Goal: Navigation & Orientation: Find specific page/section

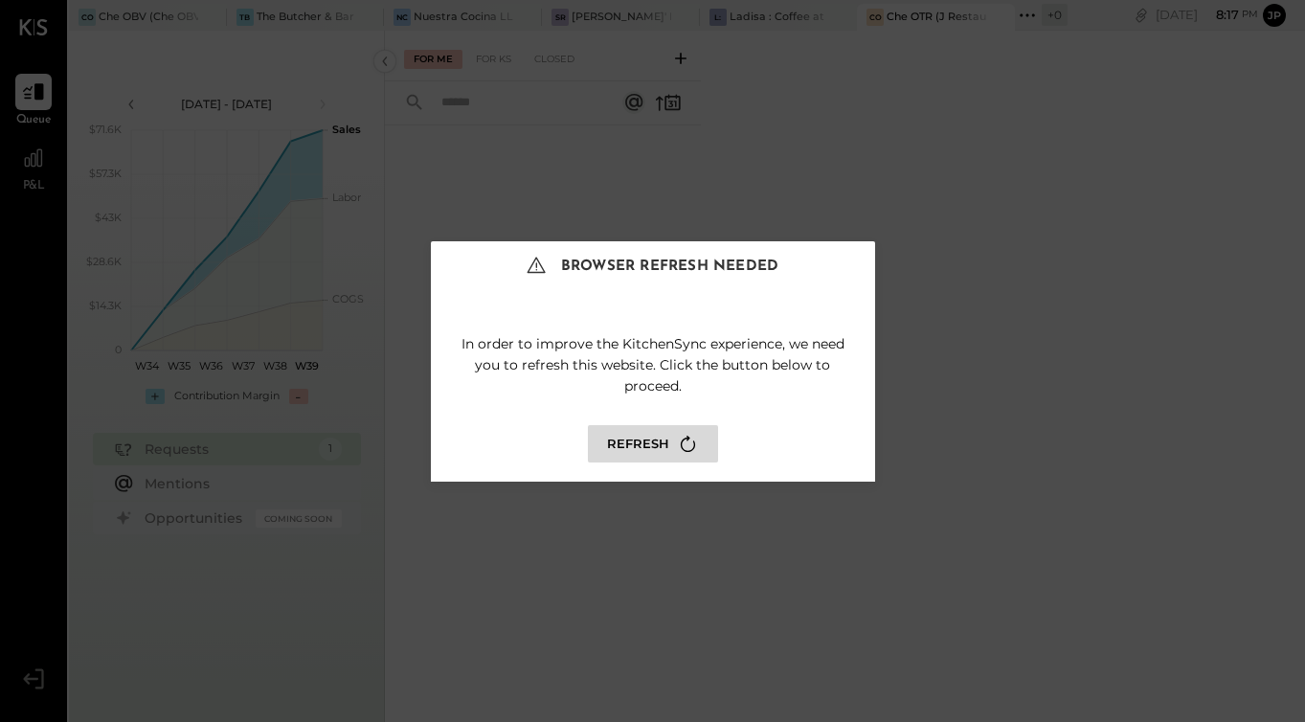
click at [612, 441] on button "Refresh" at bounding box center [653, 443] width 130 height 37
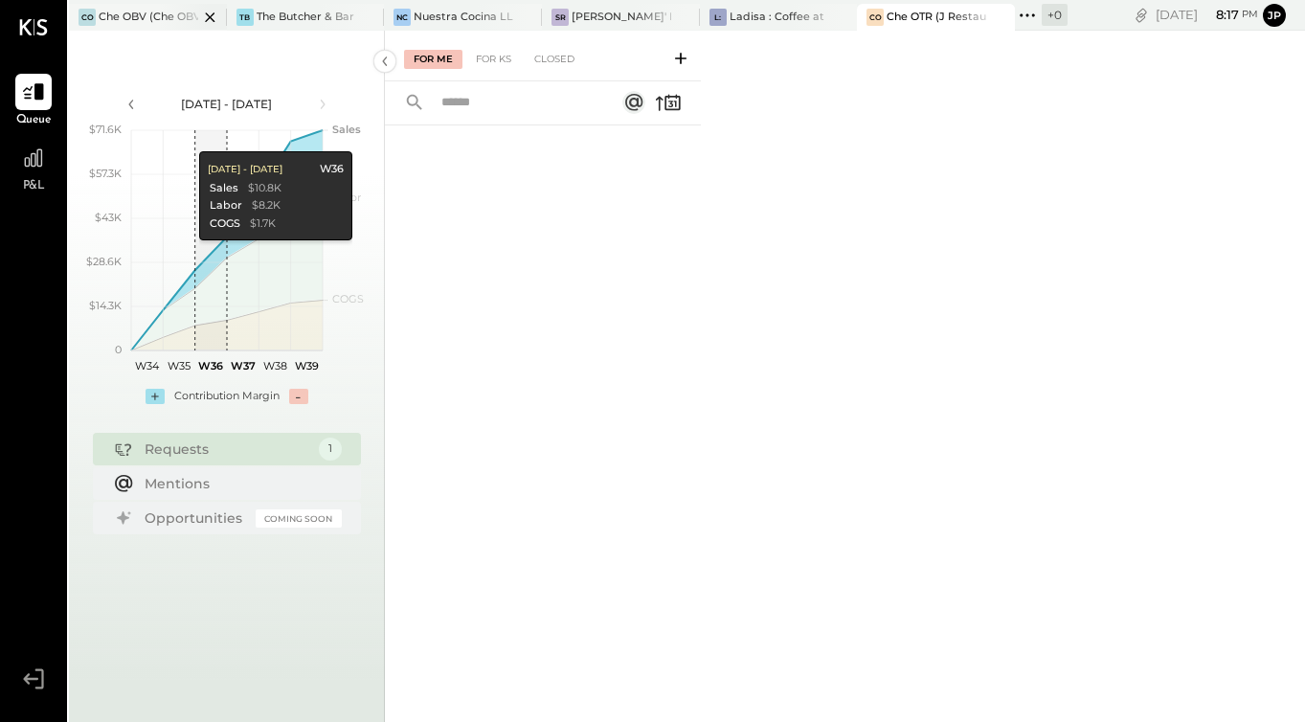
click at [122, 14] on div "Che OBV (Che OBV LLC) - Ignite" at bounding box center [149, 17] width 100 height 15
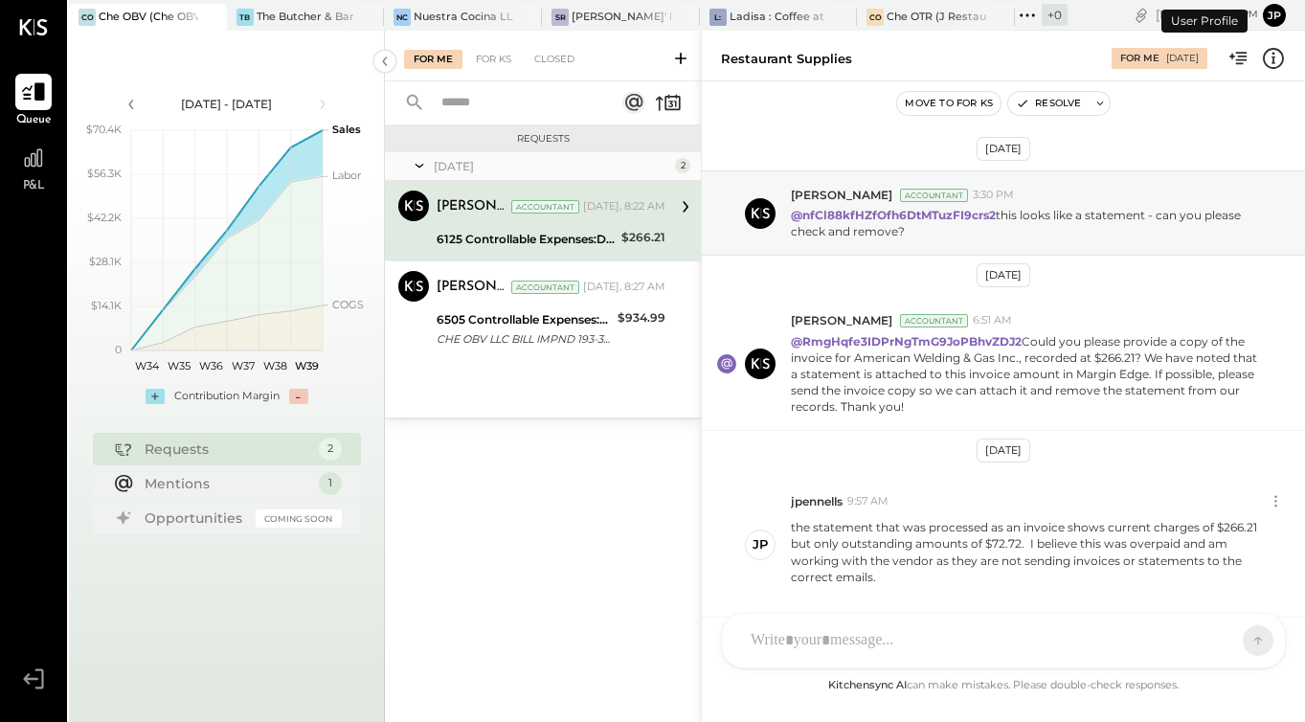
scroll to position [537, 0]
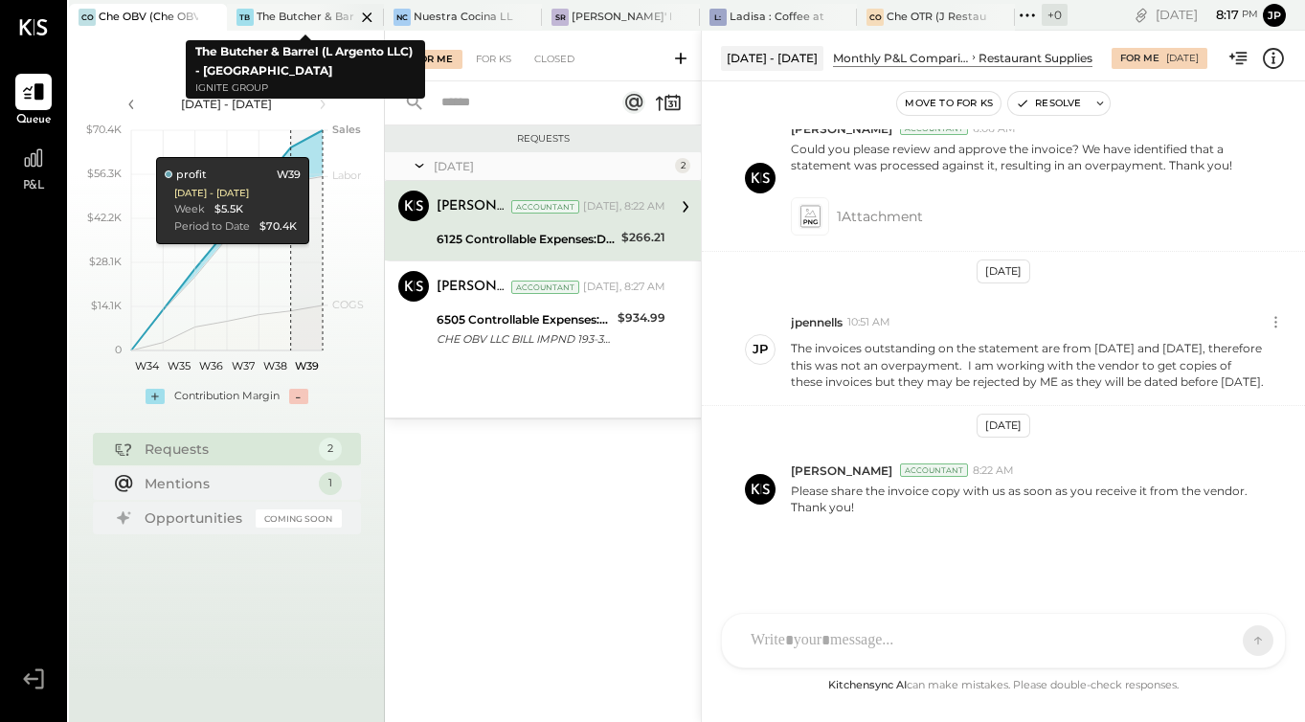
click at [299, 22] on div "The Butcher & Barrel (L Argento LLC) - [GEOGRAPHIC_DATA]" at bounding box center [307, 17] width 100 height 15
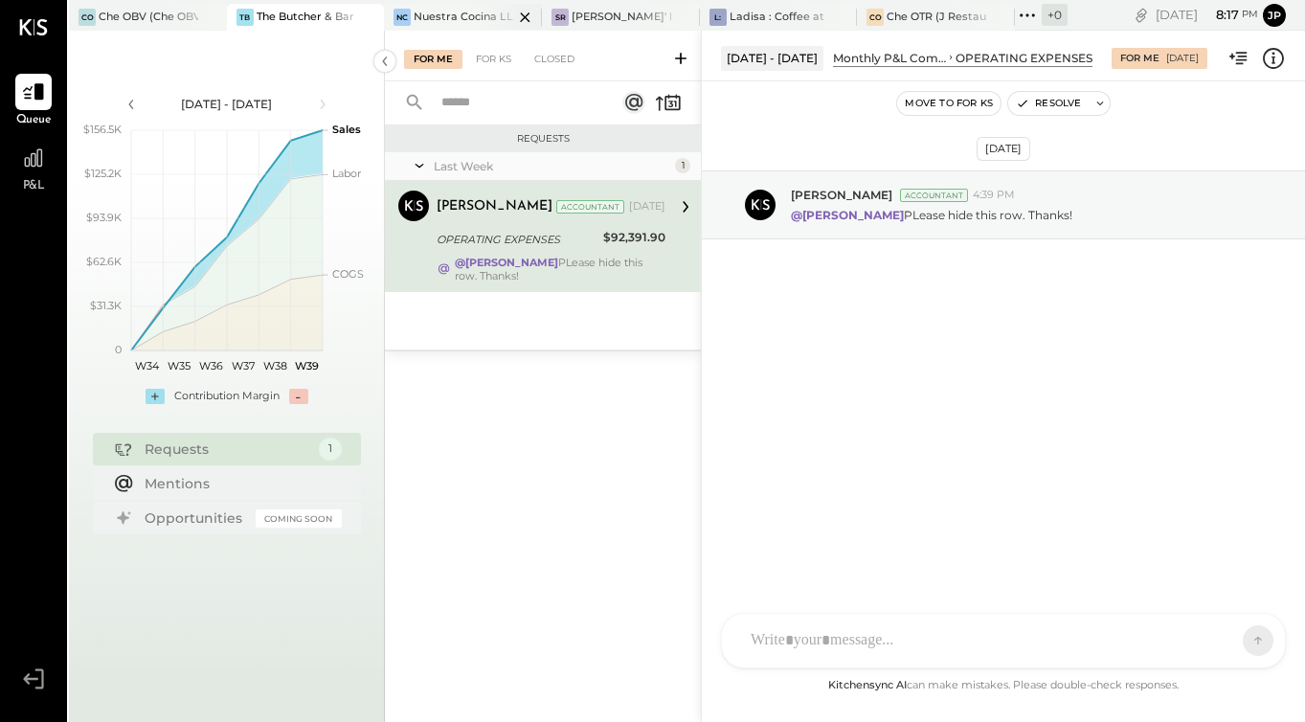
click at [453, 23] on div "Nuestra Cocina LLC - [GEOGRAPHIC_DATA]" at bounding box center [464, 17] width 100 height 15
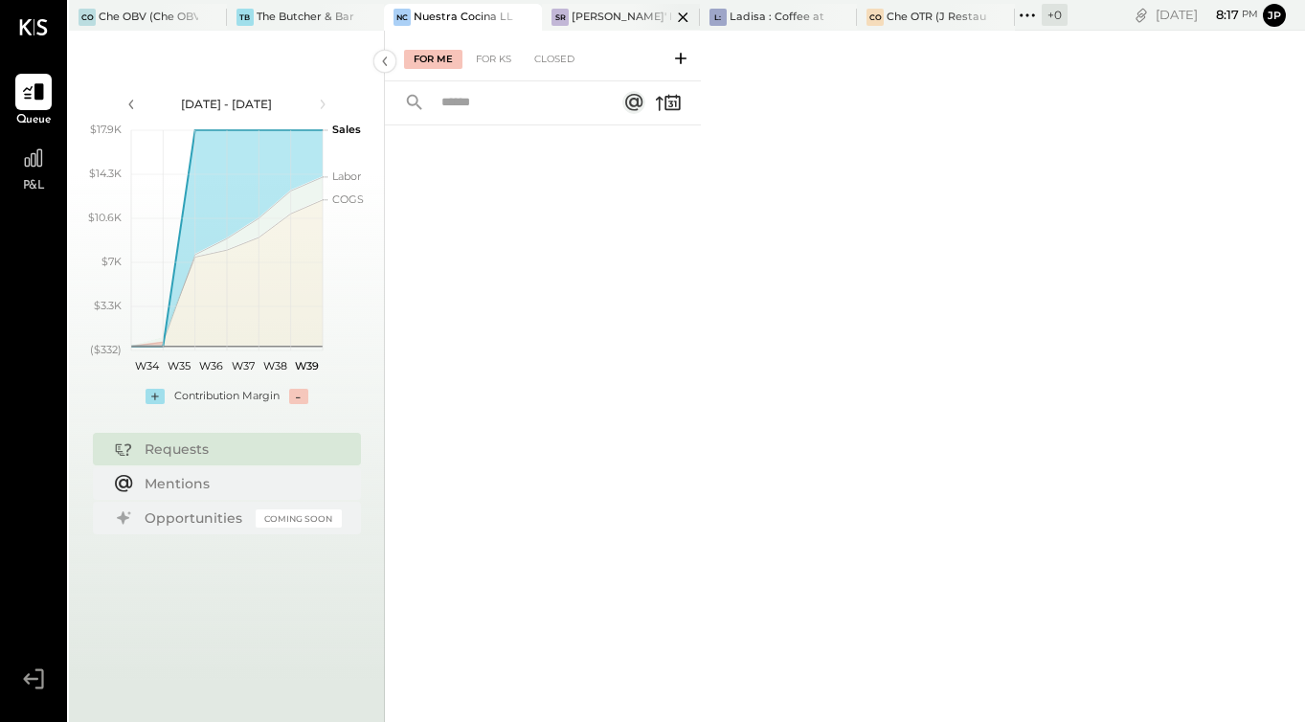
click at [630, 13] on div "[PERSON_NAME]' Rooftop - Ignite" at bounding box center [621, 17] width 100 height 15
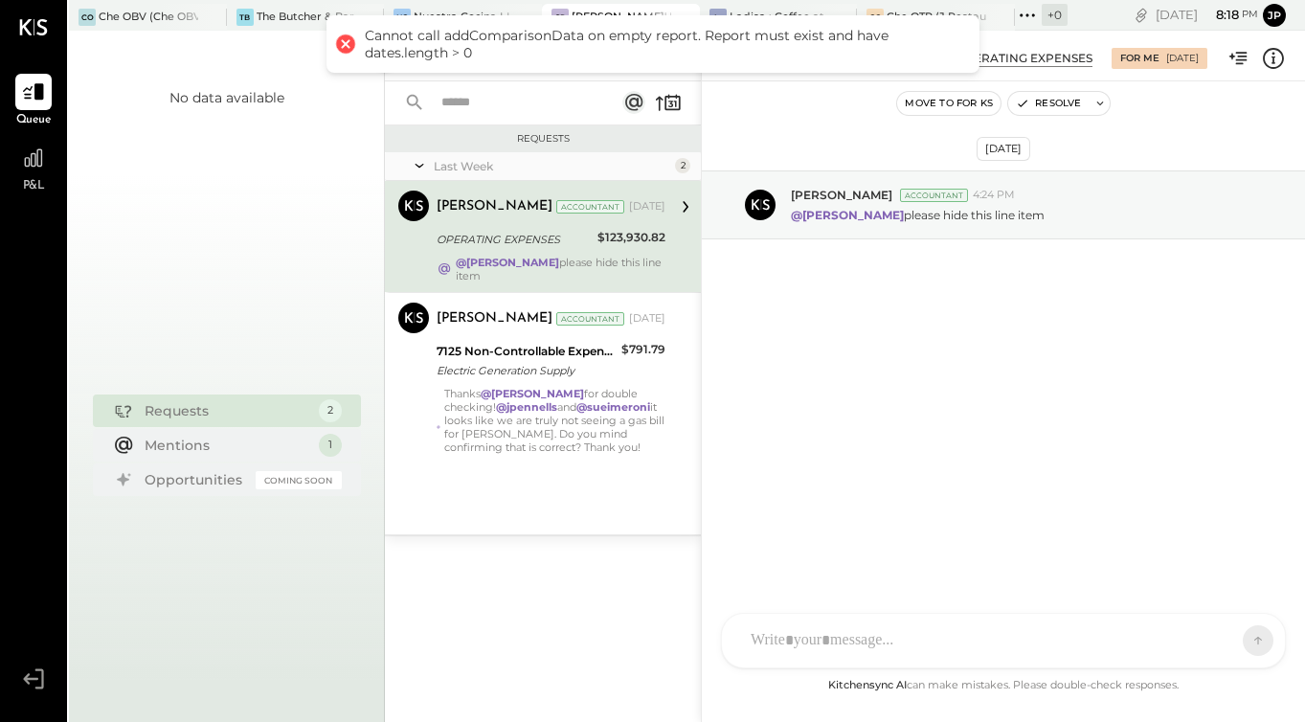
click at [343, 42] on div at bounding box center [345, 44] width 27 height 27
click at [744, 11] on div "Ladisa : Coffee at Lola's" at bounding box center [779, 17] width 100 height 15
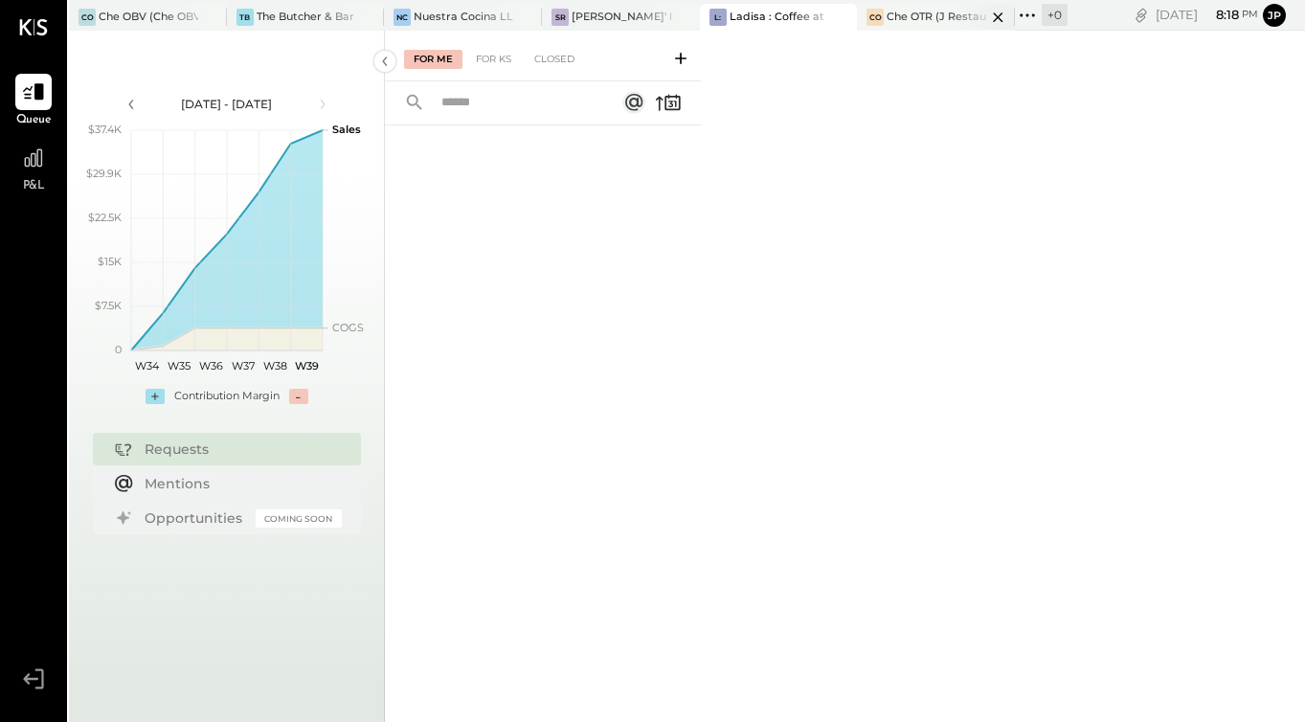
click at [906, 26] on div "CO Che OTR (J Restaurant LLC) - Ignite" at bounding box center [936, 17] width 158 height 27
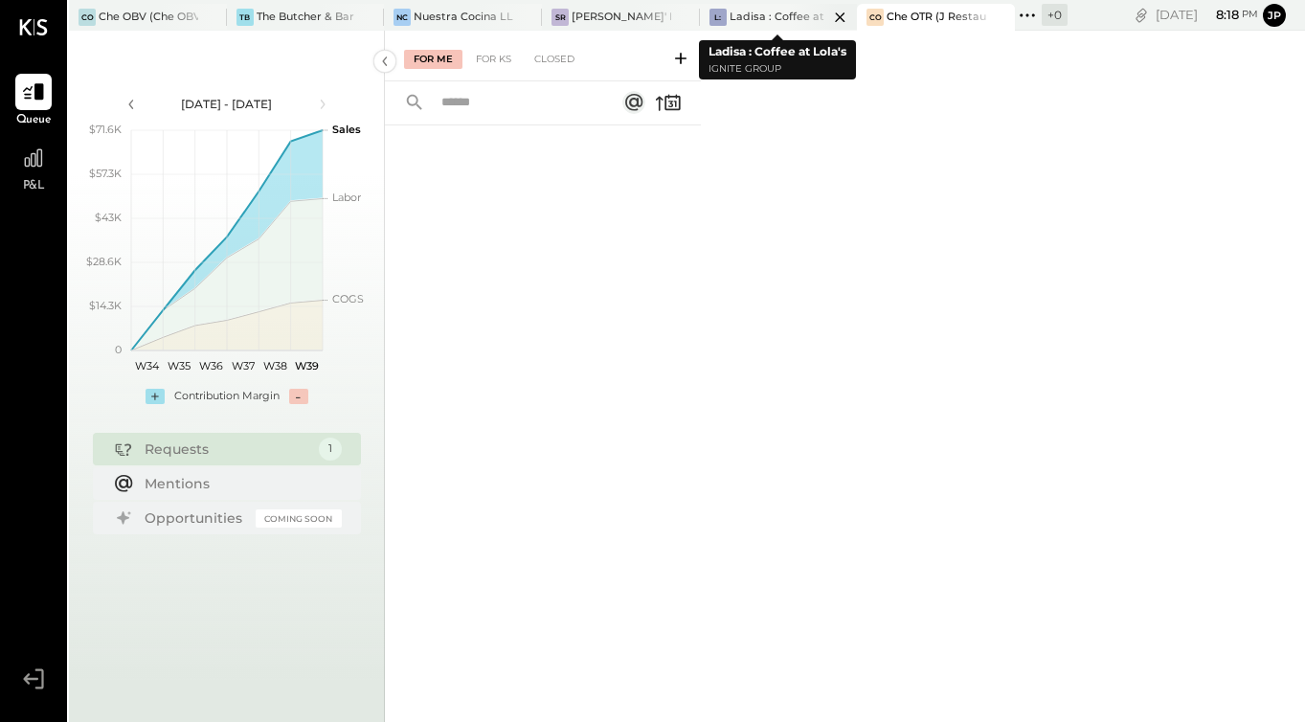
click at [766, 19] on div "Ladisa : Coffee at Lola's" at bounding box center [779, 17] width 100 height 15
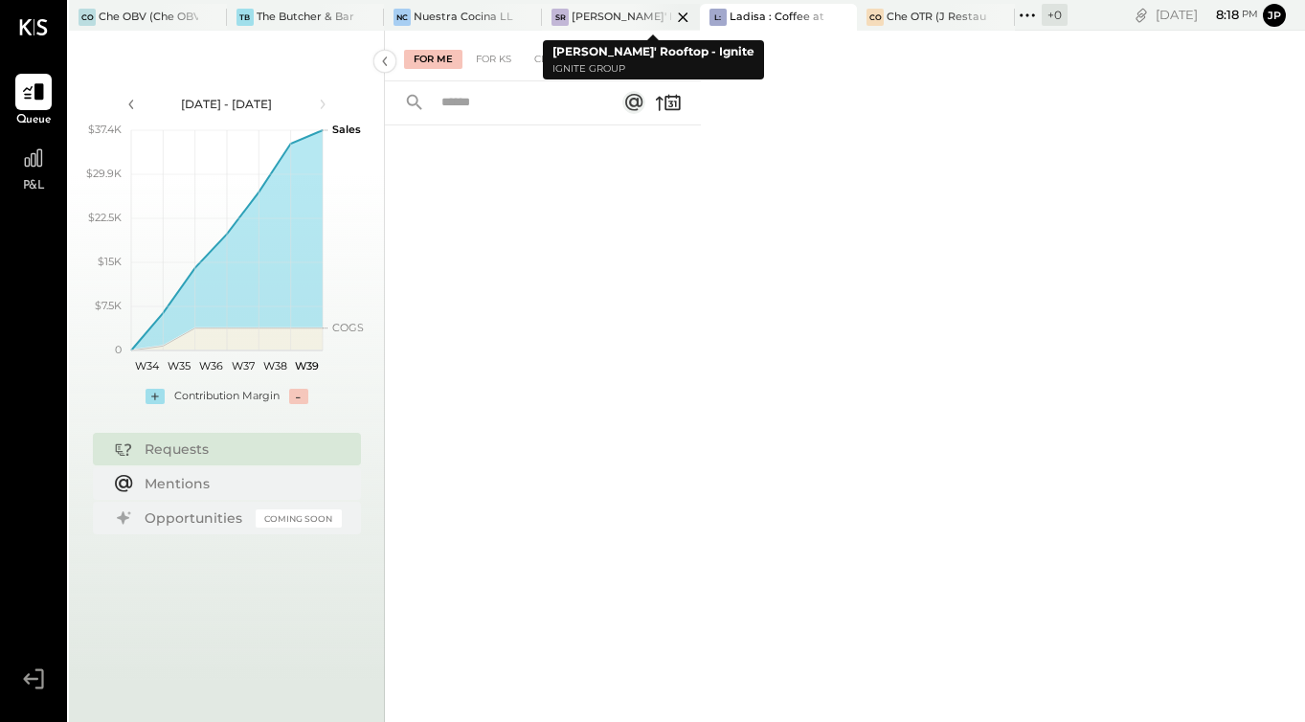
click at [655, 13] on div at bounding box center [666, 17] width 67 height 26
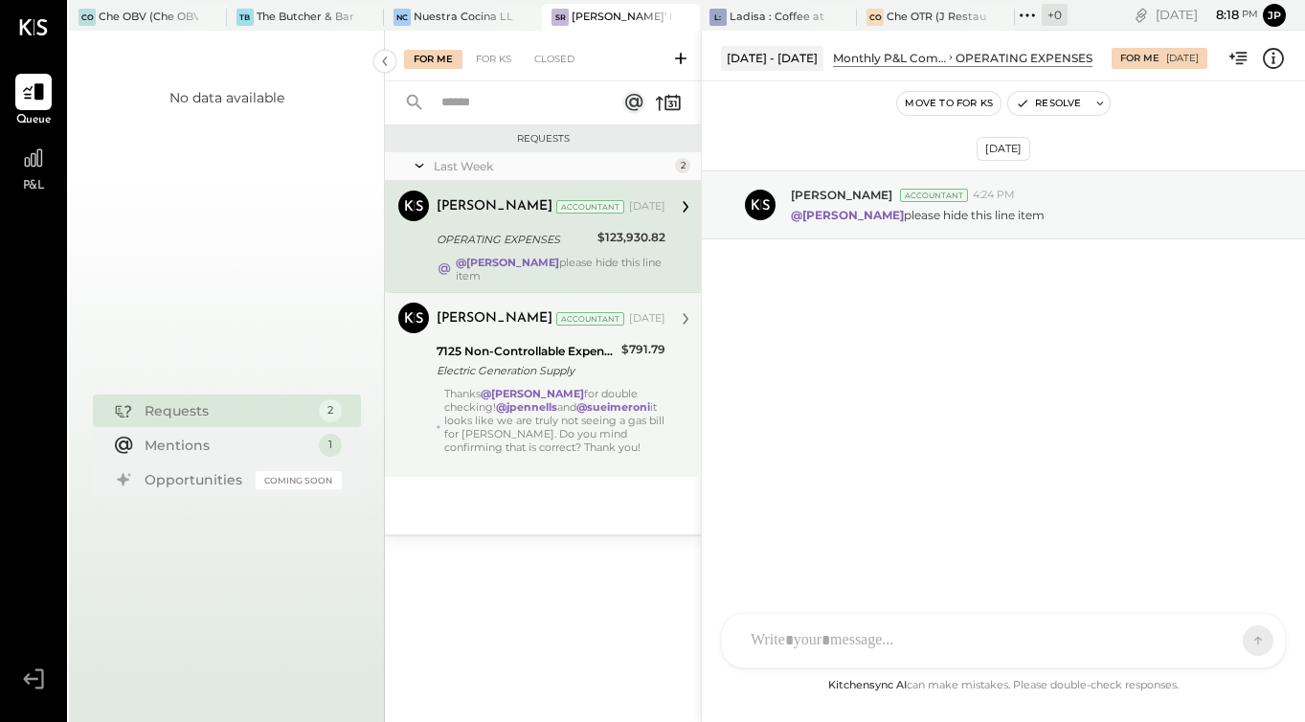
click at [517, 446] on div "Thanks @Mohammadsalkin Ansari for double checking! @jpennells and @sueimeroni i…" at bounding box center [554, 427] width 221 height 80
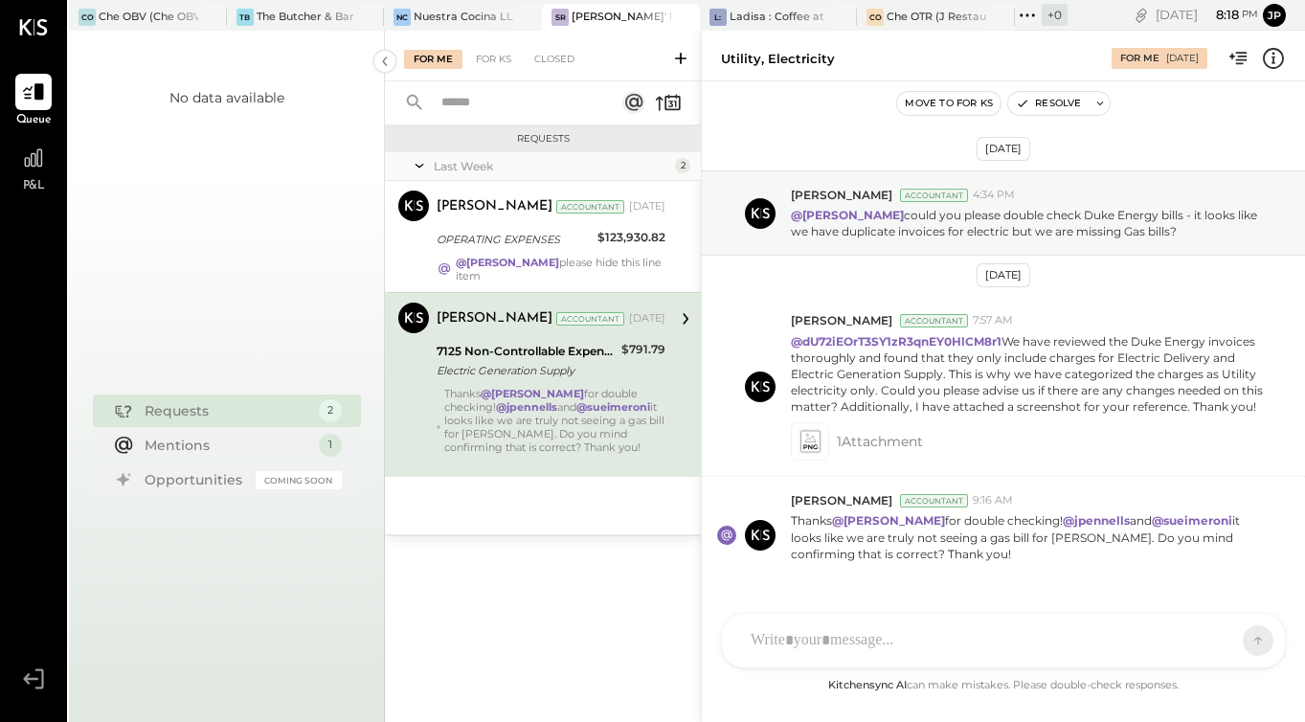
scroll to position [63, 0]
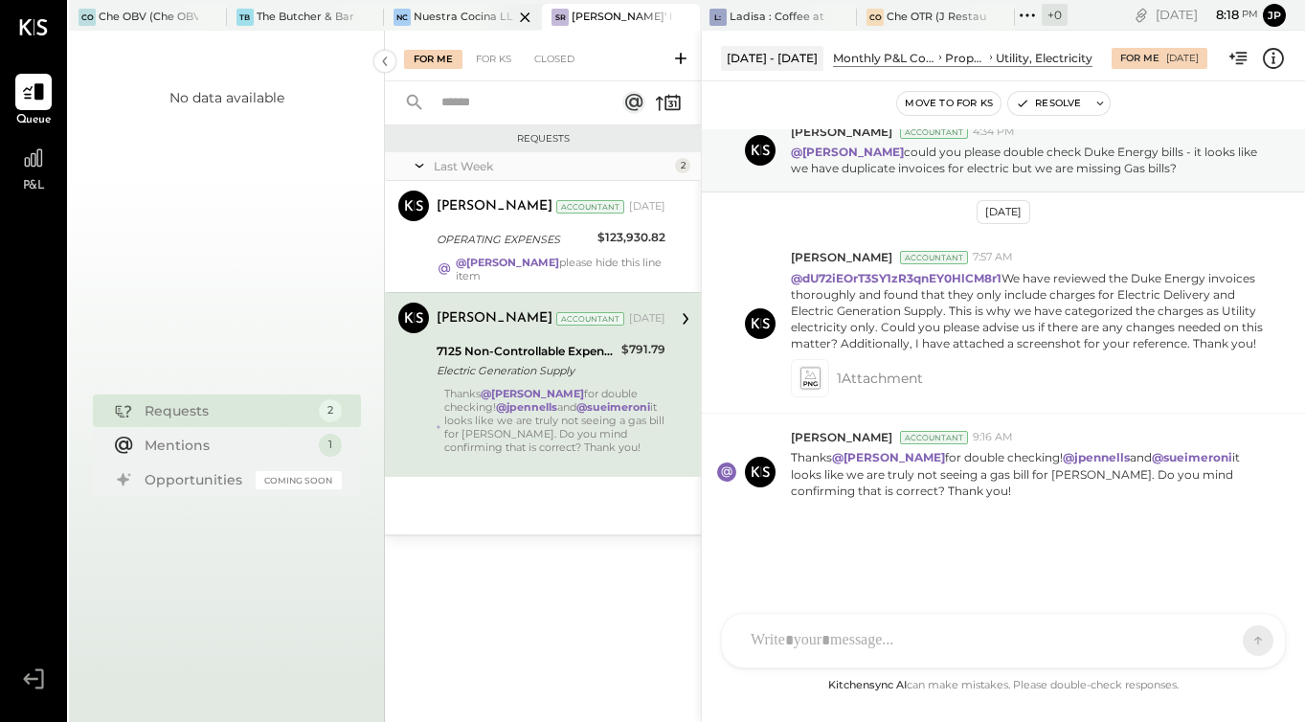
click at [486, 13] on div at bounding box center [508, 17] width 67 height 26
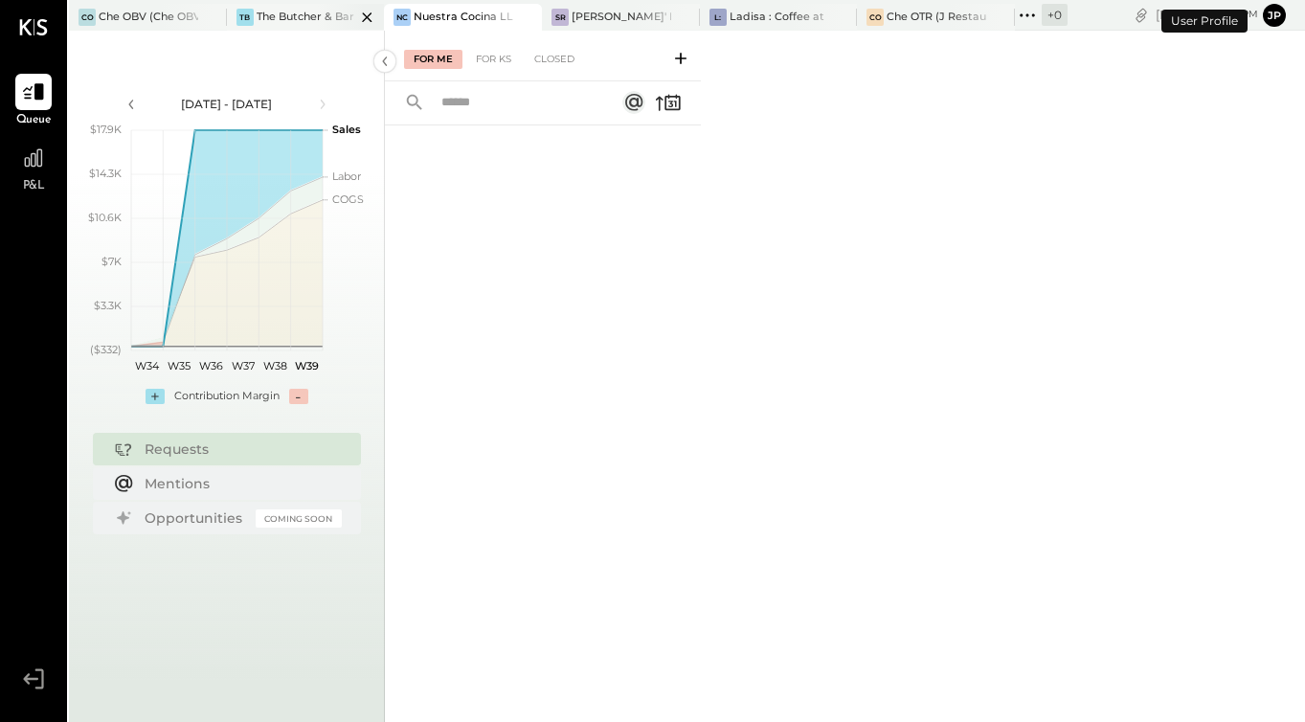
click at [284, 11] on div "The Butcher & Barrel (L Argento LLC) - [GEOGRAPHIC_DATA]" at bounding box center [307, 17] width 100 height 15
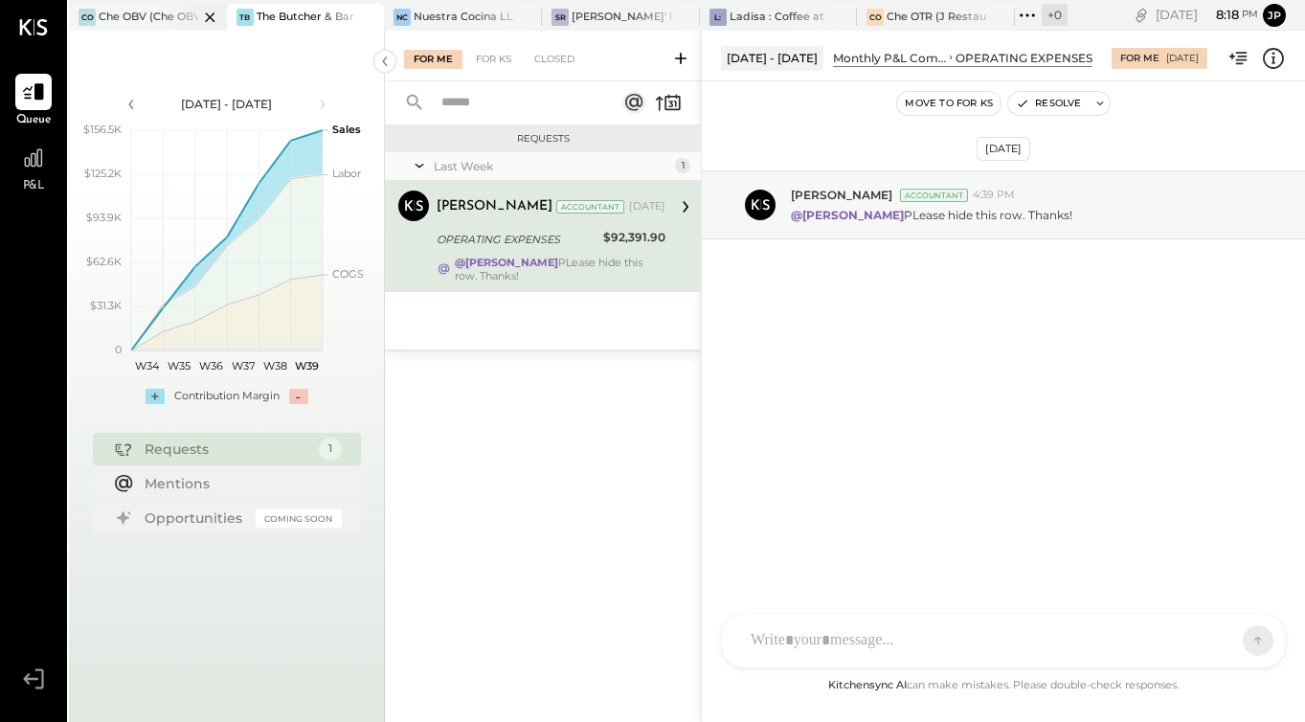
click at [176, 19] on div at bounding box center [193, 17] width 67 height 26
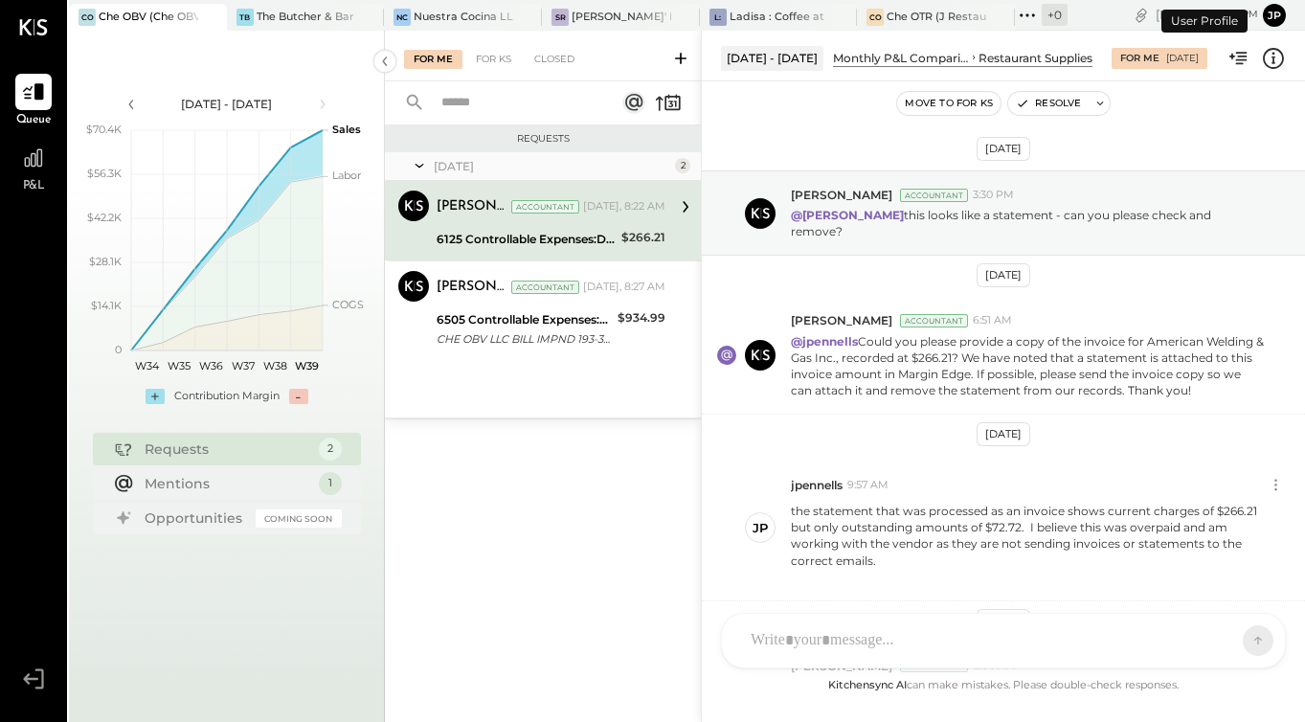
scroll to position [537, 0]
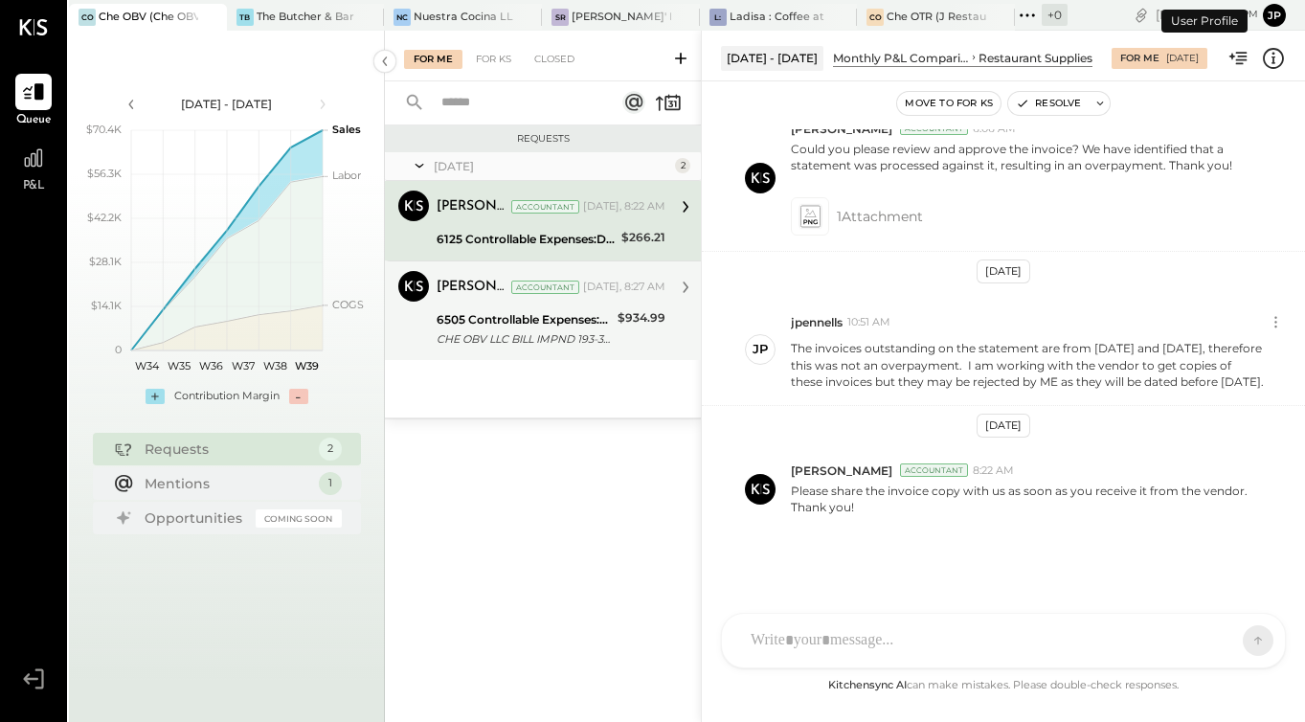
click at [561, 334] on div "CHE OBV LLC BILL IMPND 193-3821157 CHE OBV LLC 071725 https://app.hubspot.com/c…" at bounding box center [523, 338] width 175 height 19
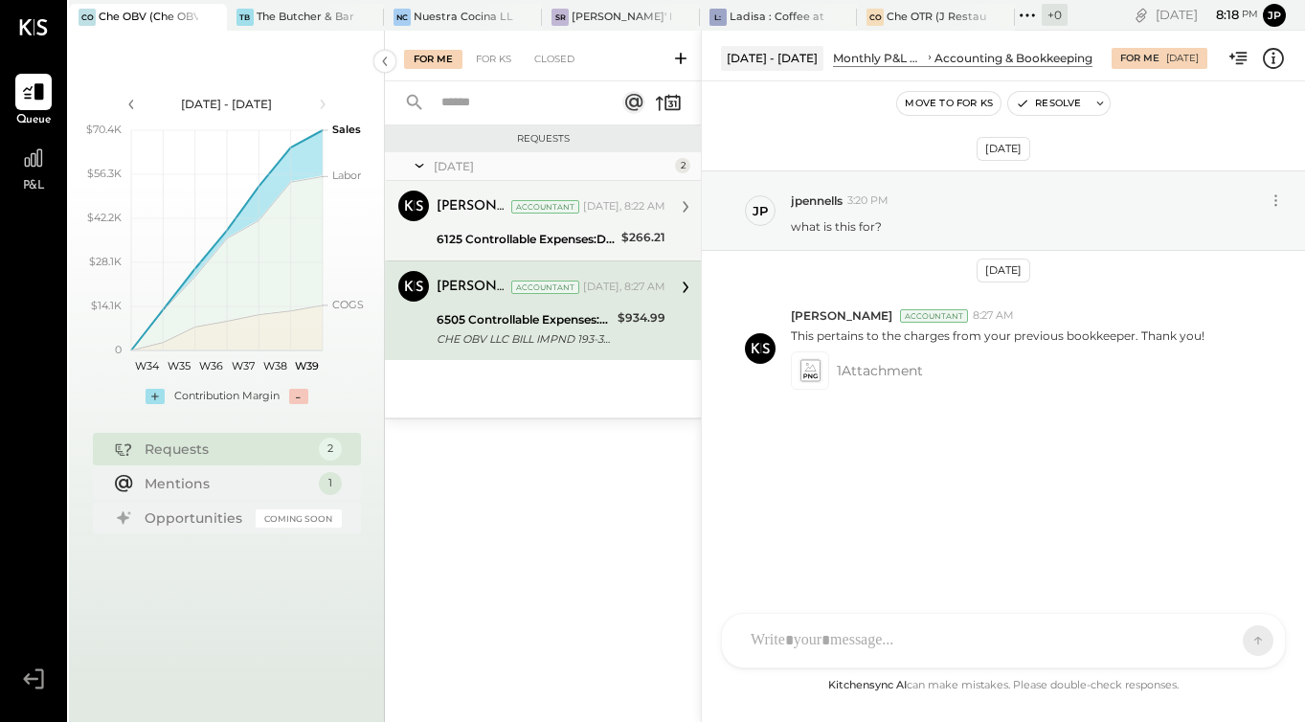
click at [595, 233] on div "6125 Controllable Expenses:Direct Operating Expenses:Restaurant Supplies" at bounding box center [525, 239] width 179 height 19
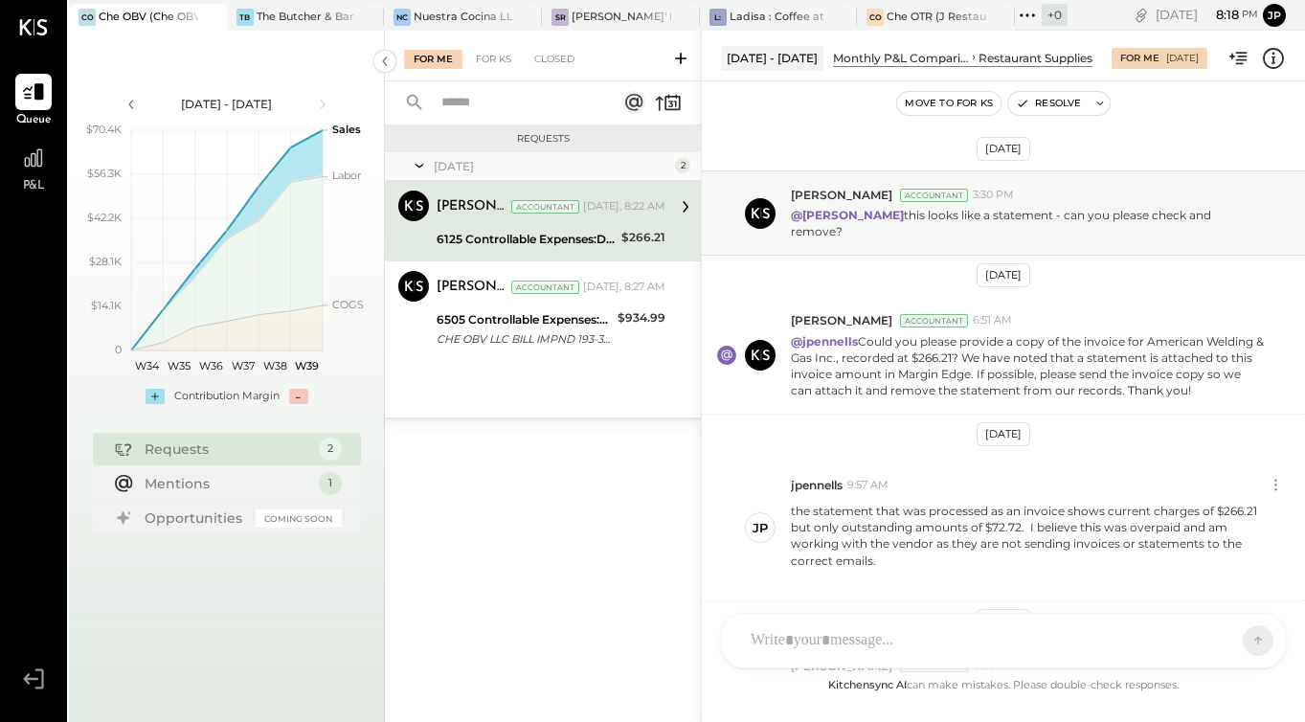
scroll to position [537, 0]
